Goal: Transaction & Acquisition: Obtain resource

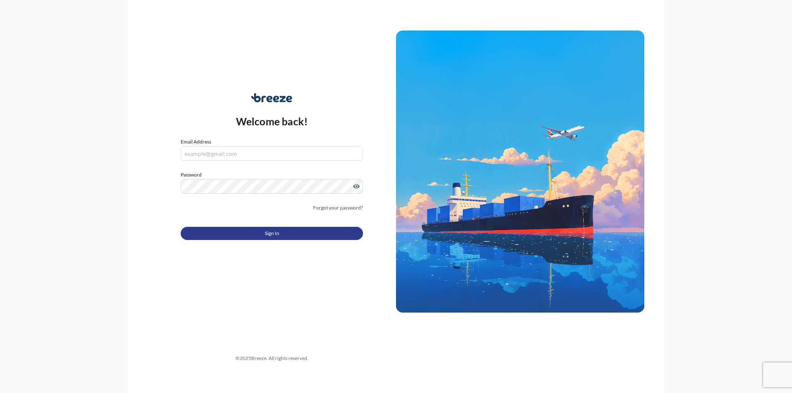
type input "[EMAIL_ADDRESS][DOMAIN_NAME]"
click at [274, 233] on span "Sign In" at bounding box center [272, 233] width 14 height 8
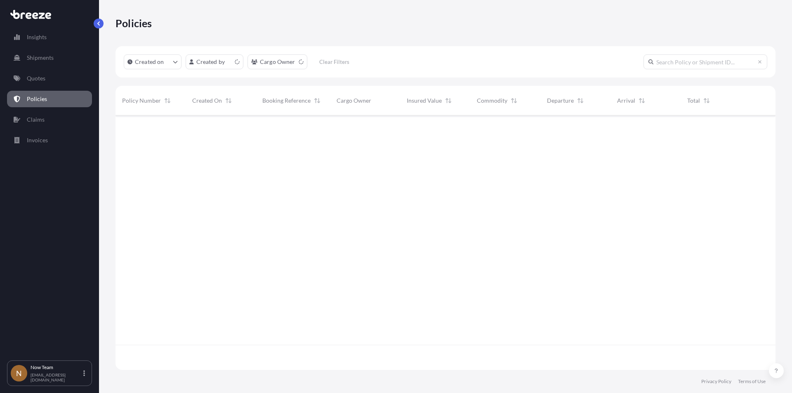
scroll to position [253, 653]
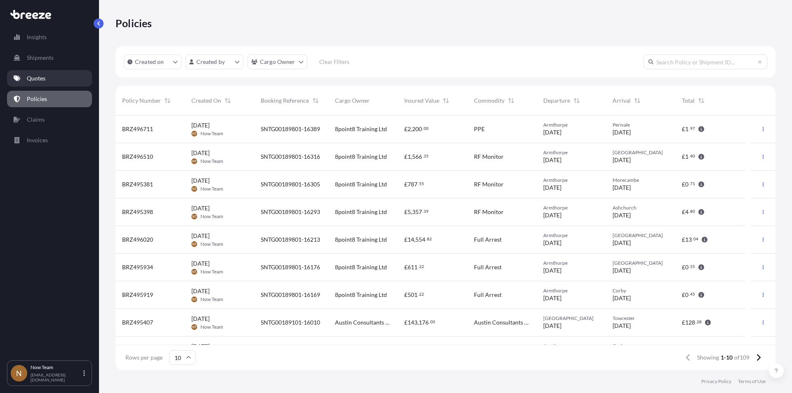
click at [42, 75] on p "Quotes" at bounding box center [36, 78] width 19 height 8
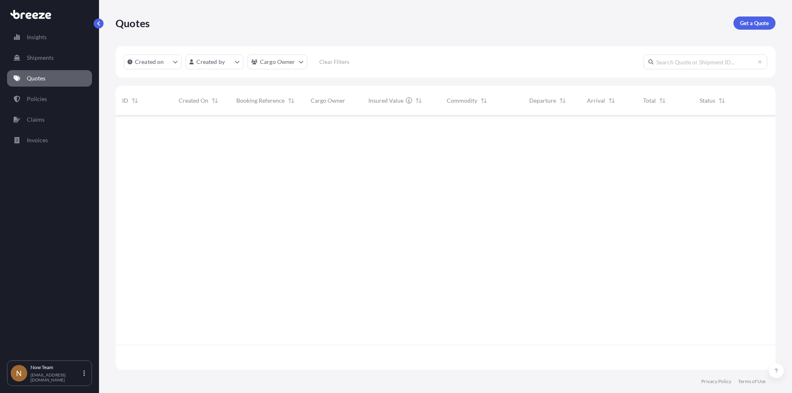
scroll to position [278, 653]
click at [757, 22] on p "Get a Quote" at bounding box center [754, 23] width 29 height 8
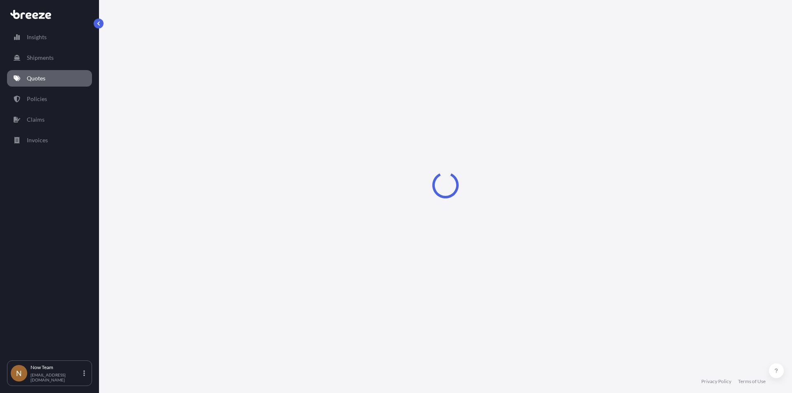
select select "Sea"
select select "1"
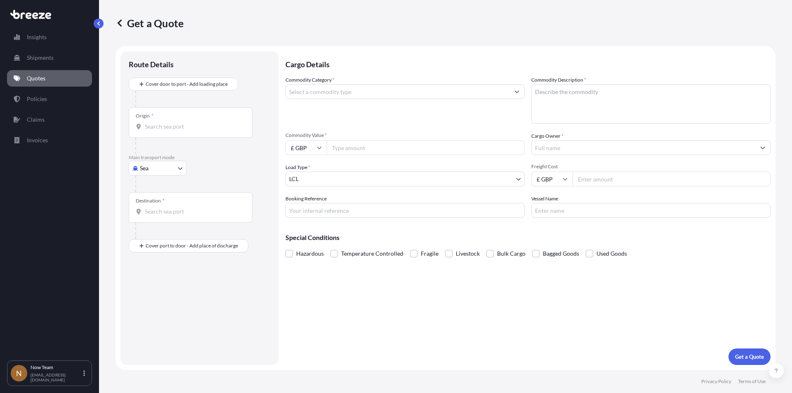
click at [182, 168] on body "Insights Shipments Quotes Policies Claims Invoices N Now Team [EMAIL_ADDRESS][D…" at bounding box center [396, 196] width 792 height 393
click at [158, 222] on div "Road" at bounding box center [157, 219] width 51 height 15
select select "Road"
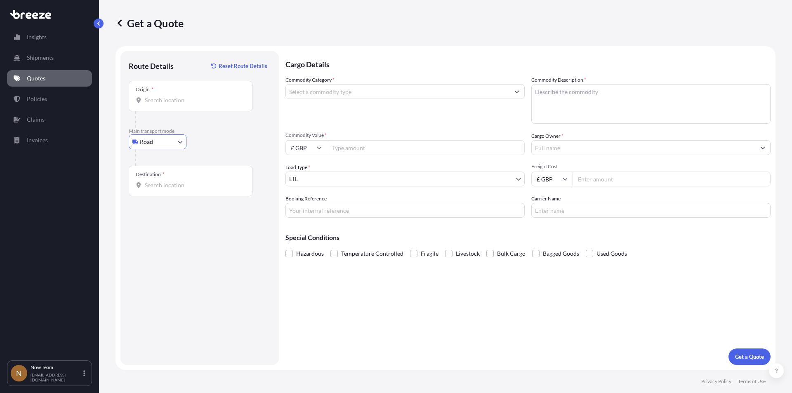
click at [165, 99] on input "Origin *" at bounding box center [193, 100] width 97 height 8
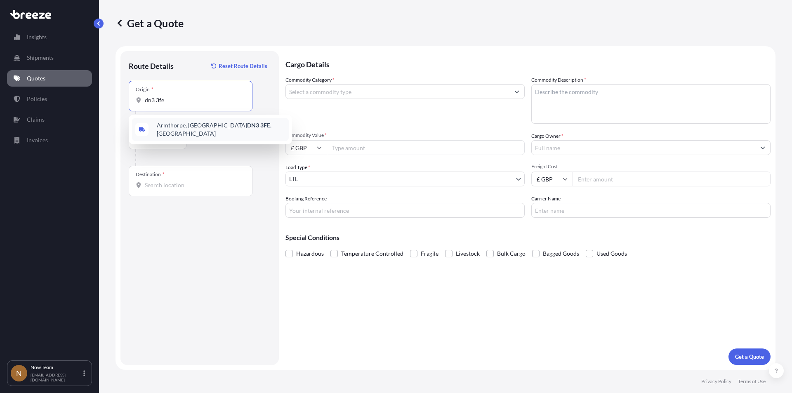
click at [176, 130] on span "Armthorpe, Doncaster DN3 3FE , [GEOGRAPHIC_DATA]" at bounding box center [221, 129] width 129 height 16
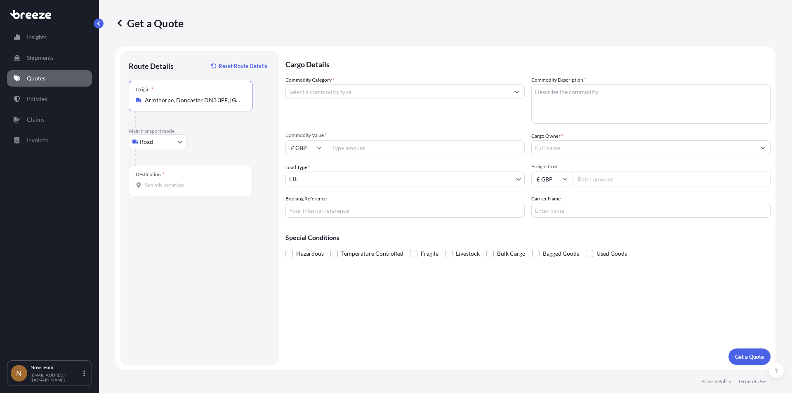
type input "Armthorpe, Doncaster DN3 3FE, [GEOGRAPHIC_DATA]"
click at [146, 183] on input "Destination *" at bounding box center [193, 185] width 97 height 8
click at [173, 215] on span "Basingstoke RG21 7QN , [GEOGRAPHIC_DATA]" at bounding box center [221, 214] width 129 height 16
type input "Basingstoke RG21 7QN, [GEOGRAPHIC_DATA]"
click at [338, 91] on input "Commodity Category *" at bounding box center [397, 91] width 223 height 15
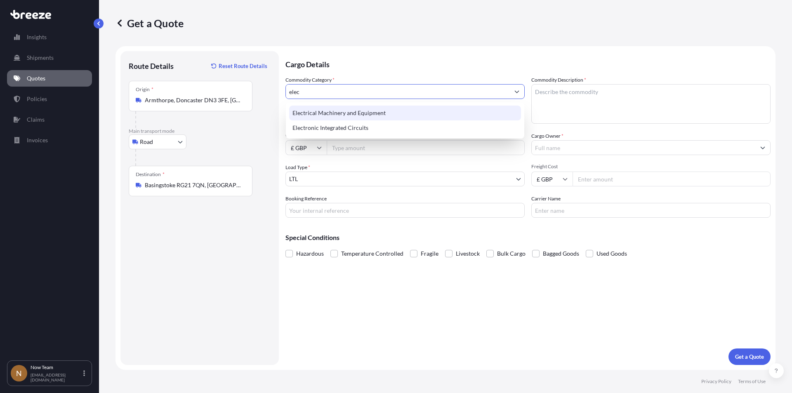
click at [334, 111] on div "Electrical Machinery and Equipment" at bounding box center [405, 113] width 232 height 15
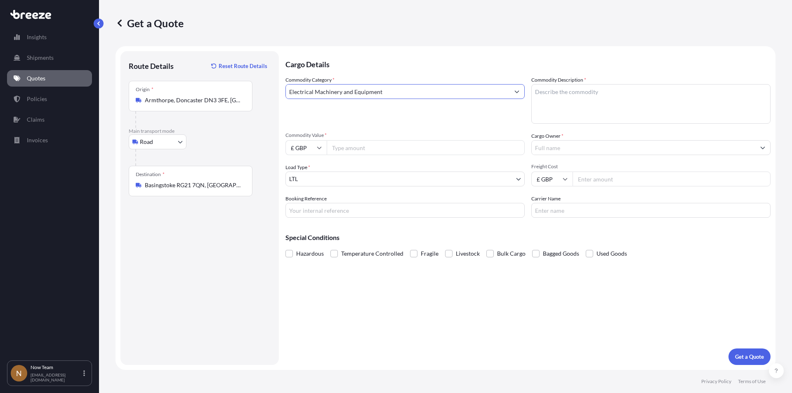
type input "Electrical Machinery and Equipment"
click at [568, 96] on textarea "Commodity Description *" at bounding box center [650, 104] width 239 height 40
type textarea "full arrest"
click at [356, 146] on input "Commodity Value *" at bounding box center [425, 147] width 198 height 15
type input "6854"
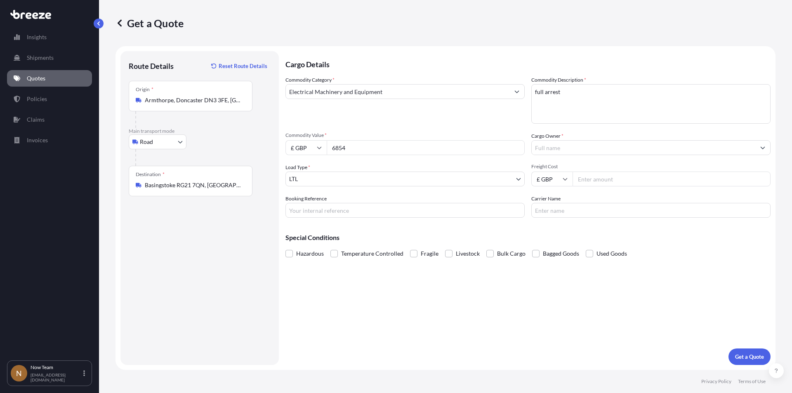
click at [333, 209] on input "Booking Reference" at bounding box center [404, 210] width 239 height 15
click at [585, 148] on input "Cargo Owner *" at bounding box center [642, 147] width 223 height 15
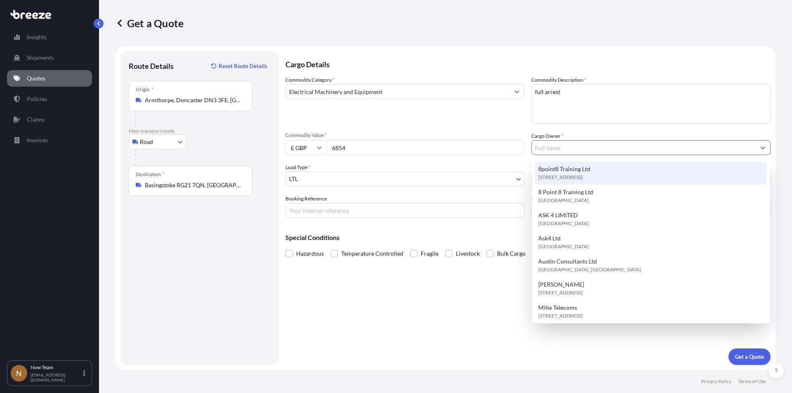
click at [583, 178] on span "[STREET_ADDRESS]" at bounding box center [560, 177] width 45 height 8
type input "8point8 Training Ltd"
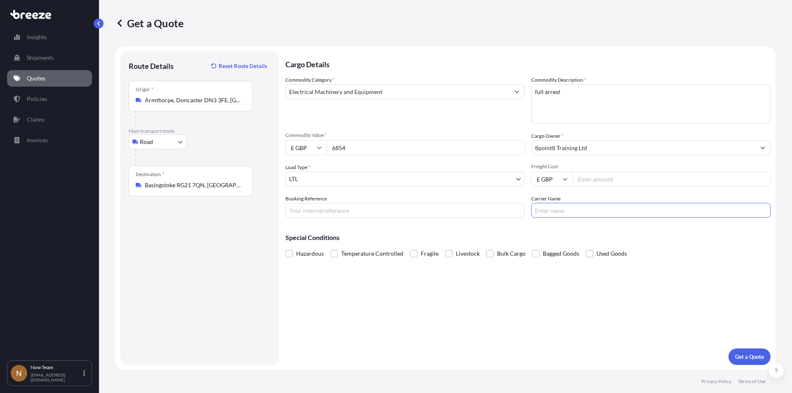
click at [572, 211] on input "Carrier Name" at bounding box center [650, 210] width 239 height 15
type input "5.65"
click at [590, 179] on input "Freight Cost" at bounding box center [671, 178] width 198 height 15
click at [597, 181] on input "Freight Cost" at bounding box center [671, 178] width 198 height 15
type input "5.65"
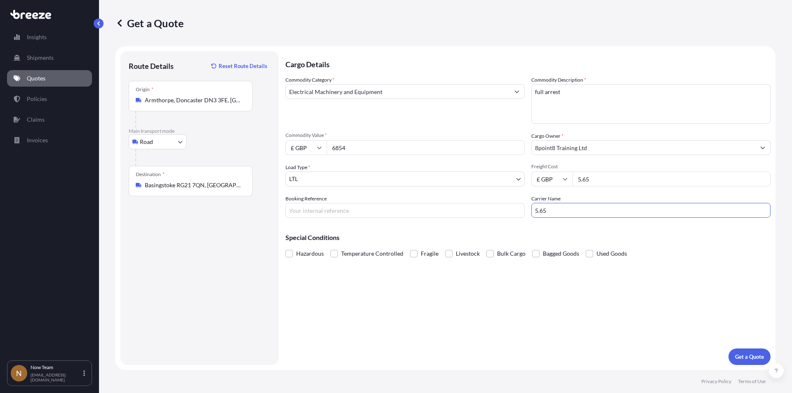
drag, startPoint x: 565, startPoint y: 213, endPoint x: 499, endPoint y: 211, distance: 66.4
click at [499, 211] on div "Commodity Category * Electrical Machinery and Equipment Commodity Description *…" at bounding box center [527, 147] width 485 height 142
click at [555, 211] on input "Carrier Name" at bounding box center [650, 210] width 239 height 15
type input "Fedex"
click at [752, 353] on p "Get a Quote" at bounding box center [749, 356] width 29 height 8
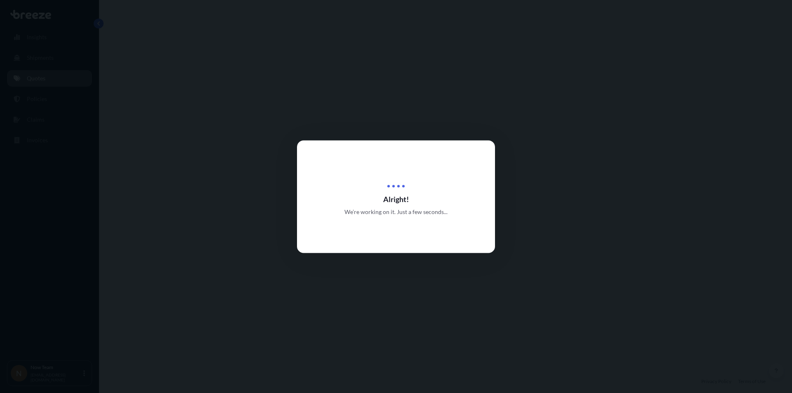
select select "Road"
select select "1"
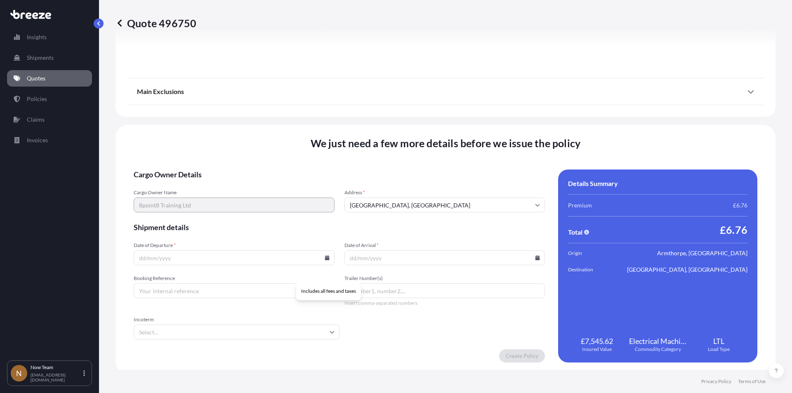
scroll to position [916, 0]
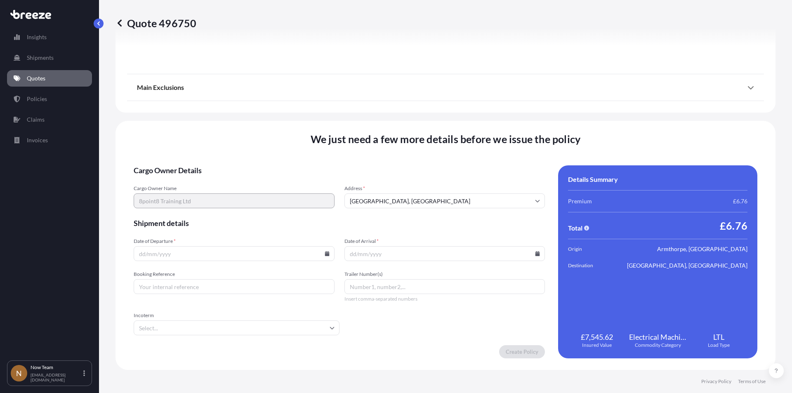
click at [174, 254] on input "Date of Departure *" at bounding box center [234, 253] width 201 height 15
click at [324, 254] on icon at bounding box center [326, 253] width 5 height 5
click at [235, 177] on button "14" at bounding box center [232, 180] width 13 height 13
type input "[DATE]"
click at [530, 251] on input "Date of Arrival *" at bounding box center [444, 253] width 201 height 15
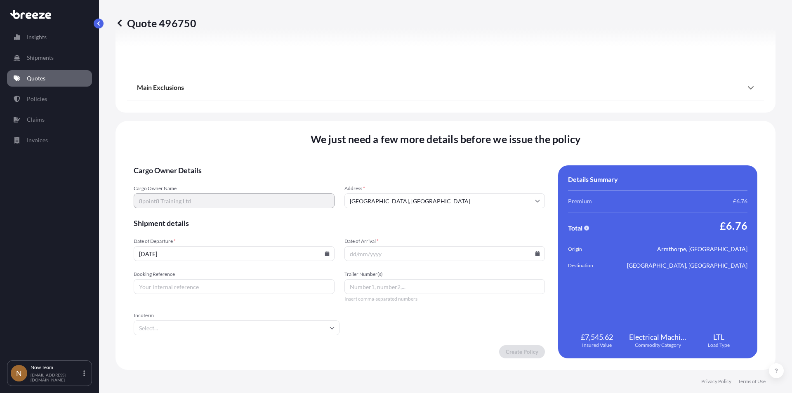
click at [535, 256] on icon at bounding box center [537, 253] width 5 height 5
click at [460, 184] on button "15" at bounding box center [460, 180] width 13 height 13
type input "[DATE]"
click at [171, 286] on input "Booking Reference" at bounding box center [234, 286] width 201 height 15
type input "SNTG00189801-16407"
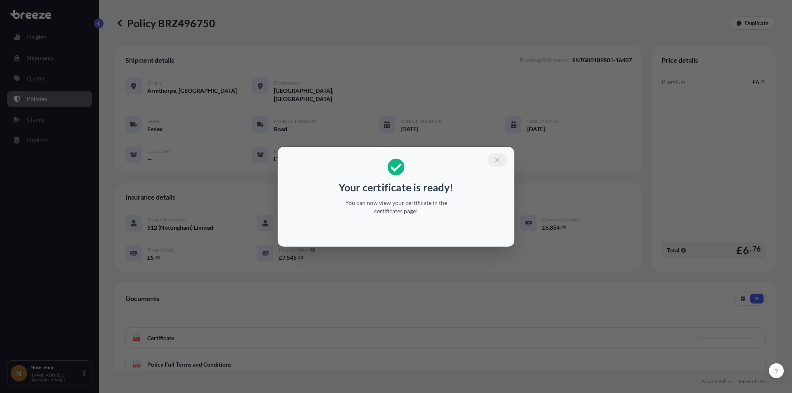
click at [496, 160] on icon "button" at bounding box center [496, 159] width 7 height 7
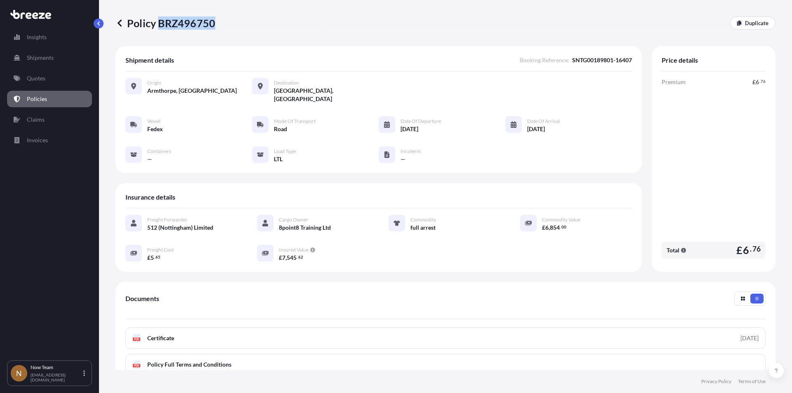
drag, startPoint x: 212, startPoint y: 24, endPoint x: 158, endPoint y: 22, distance: 54.0
click at [158, 22] on p "Policy BRZ496750" at bounding box center [165, 22] width 100 height 13
copy p "BRZ496750"
